Goal: Navigation & Orientation: Find specific page/section

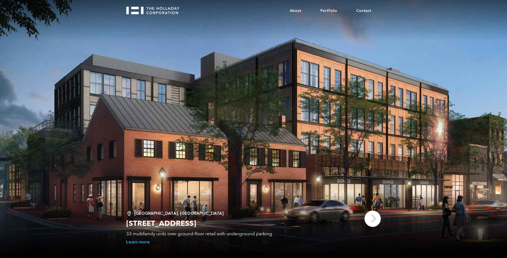
click at [371, 219] on img at bounding box center [372, 219] width 16 height 16
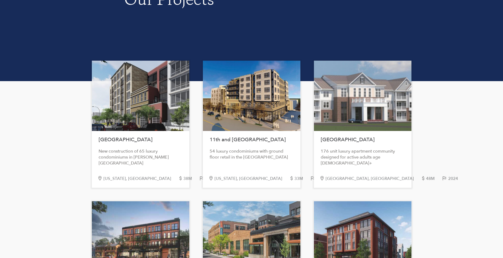
scroll to position [135, 0]
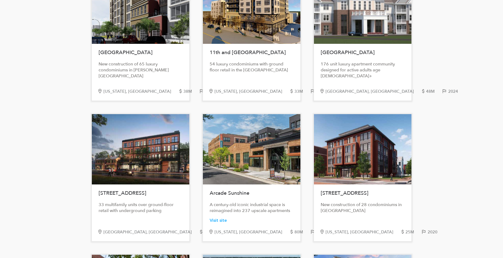
click at [124, 21] on div at bounding box center [140, 8] width 97 height 70
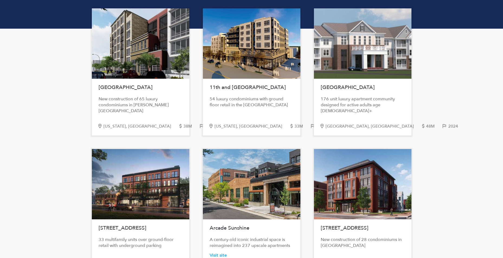
scroll to position [0, 0]
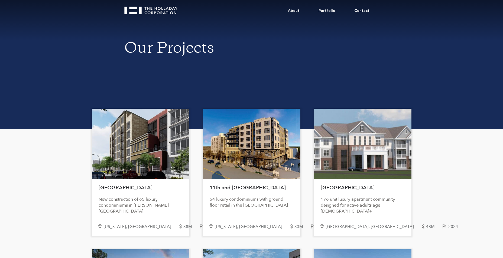
click at [230, 154] on div at bounding box center [251, 144] width 97 height 70
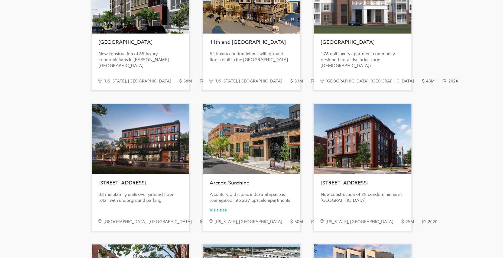
scroll to position [217, 0]
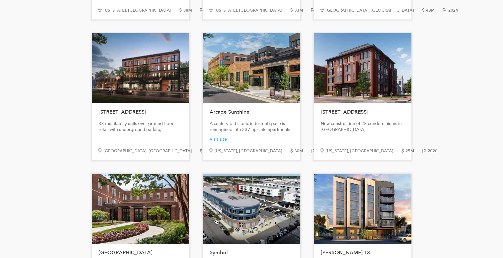
click at [220, 138] on div "Visit site" at bounding box center [218, 140] width 17 height 6
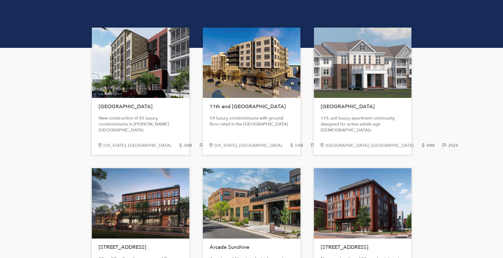
scroll to position [0, 0]
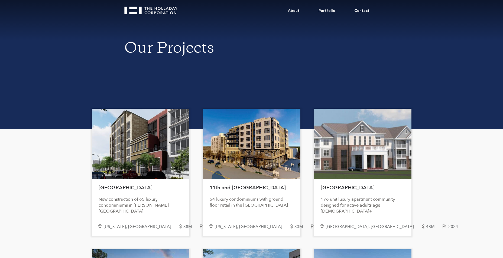
click at [199, 225] on img at bounding box center [202, 226] width 7 height 5
click at [334, 11] on link "Portfolio" at bounding box center [327, 11] width 36 height 17
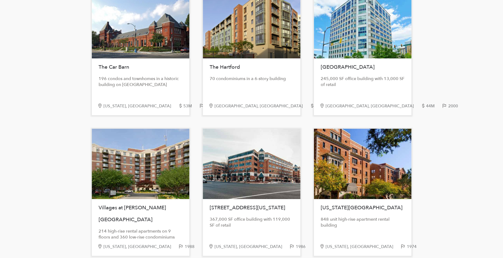
scroll to position [1056, 0]
